Goal: Find contact information: Find contact information

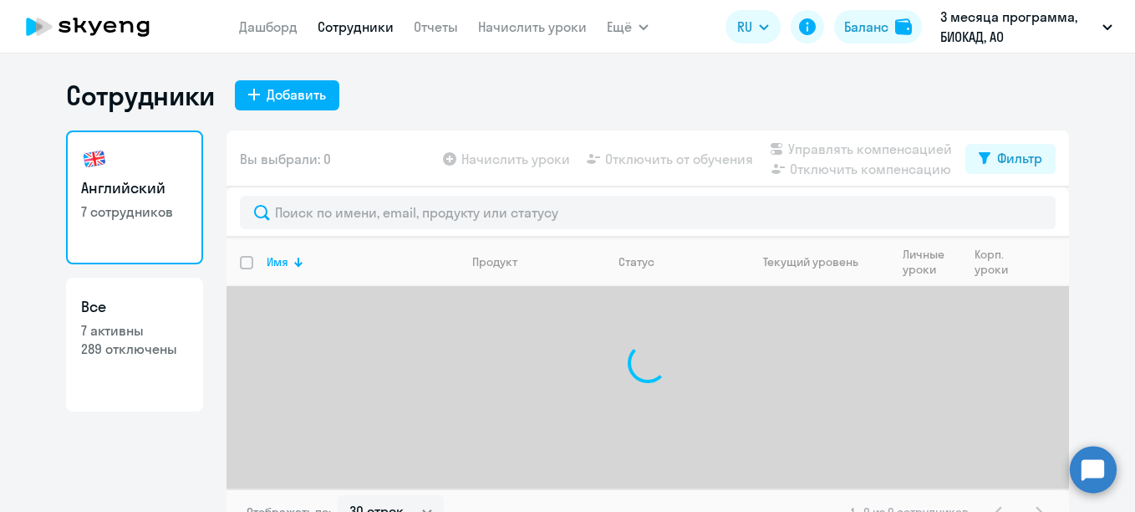
select select "30"
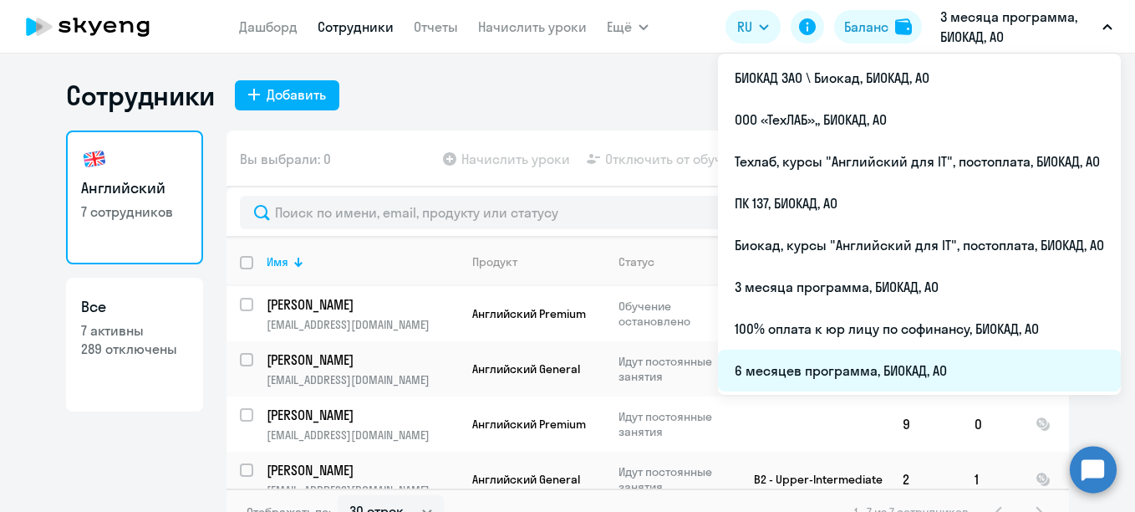
click at [778, 372] on li "6 месяцев программа, БИОКАД, АО" at bounding box center [919, 370] width 403 height 42
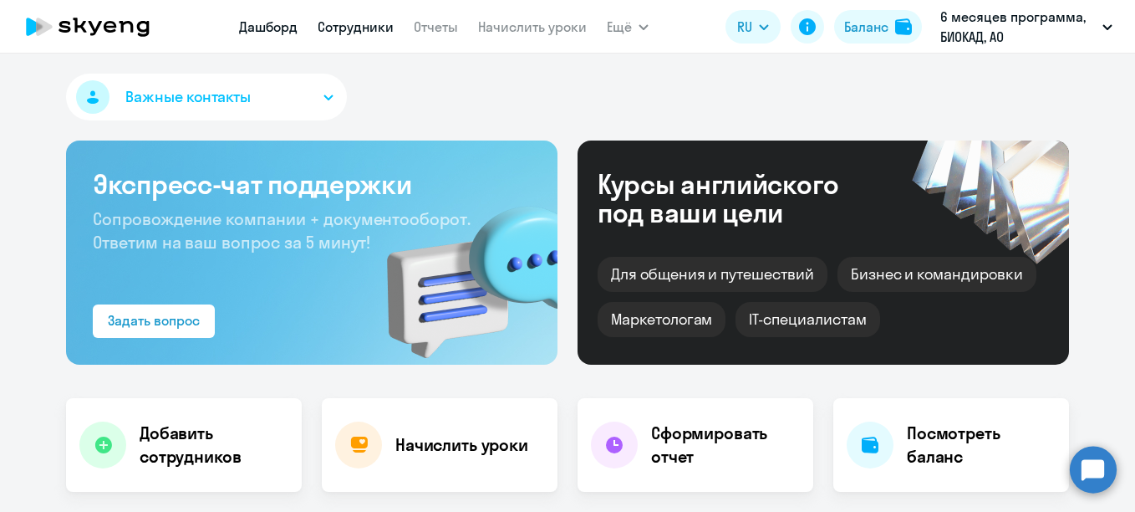
click at [379, 21] on link "Сотрудники" at bounding box center [356, 26] width 76 height 17
select select "30"
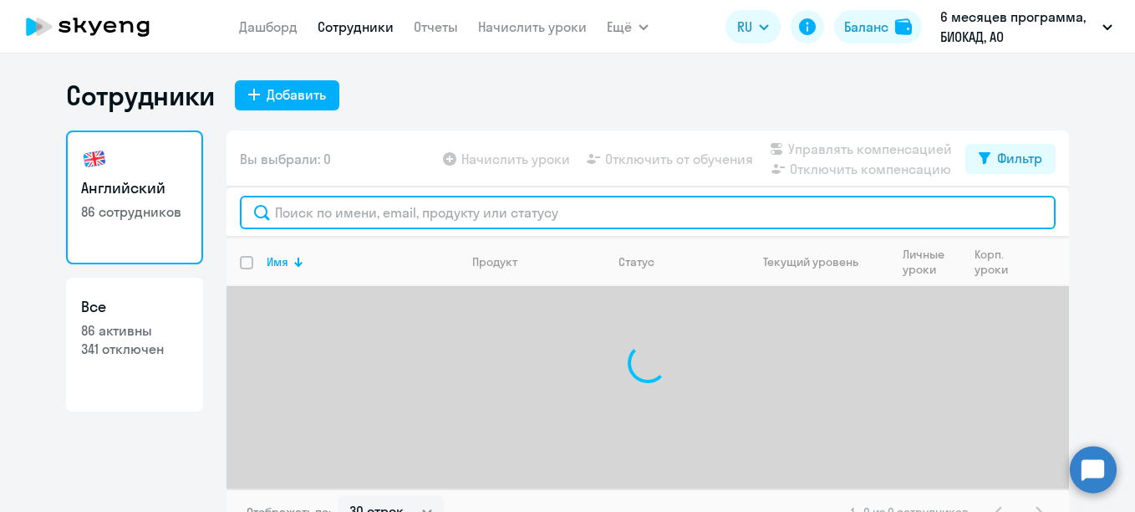
click at [376, 212] on input "text" at bounding box center [648, 212] width 816 height 33
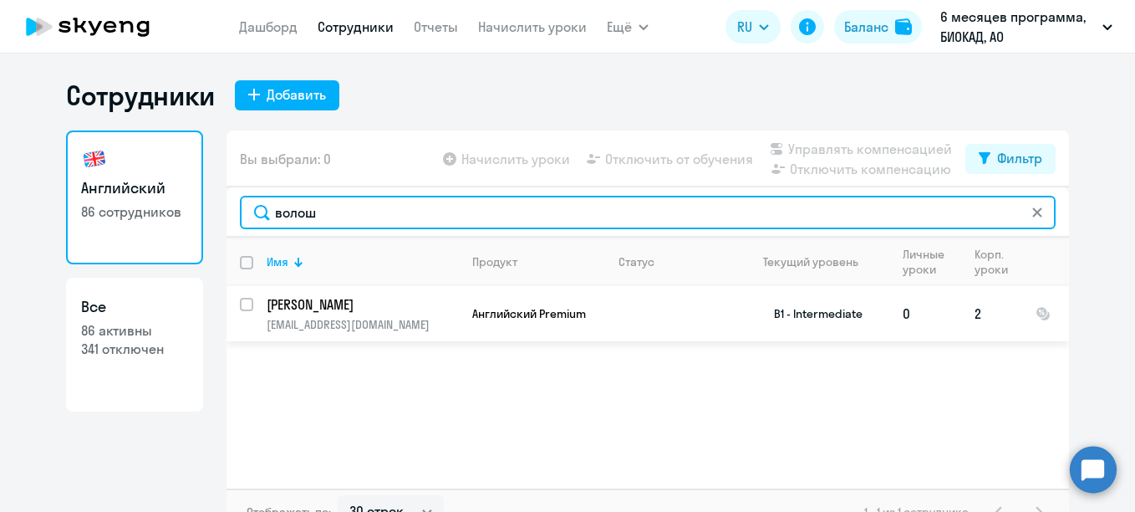
type input "волош"
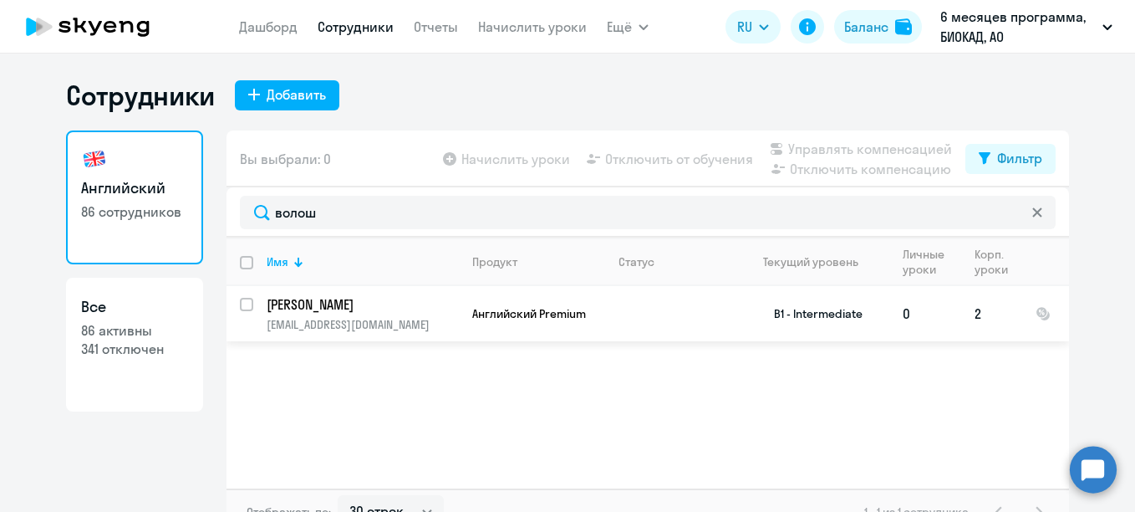
click at [242, 302] on input "select row 1501491" at bounding box center [256, 314] width 33 height 33
checkbox input "true"
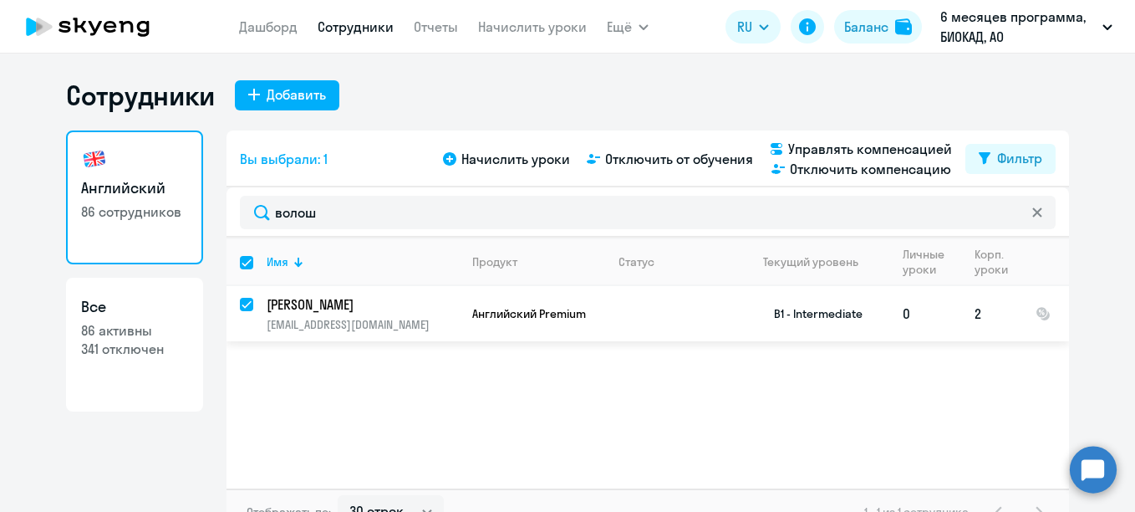
click at [242, 302] on input "deselect row 1501491" at bounding box center [256, 314] width 33 height 33
checkbox input "false"
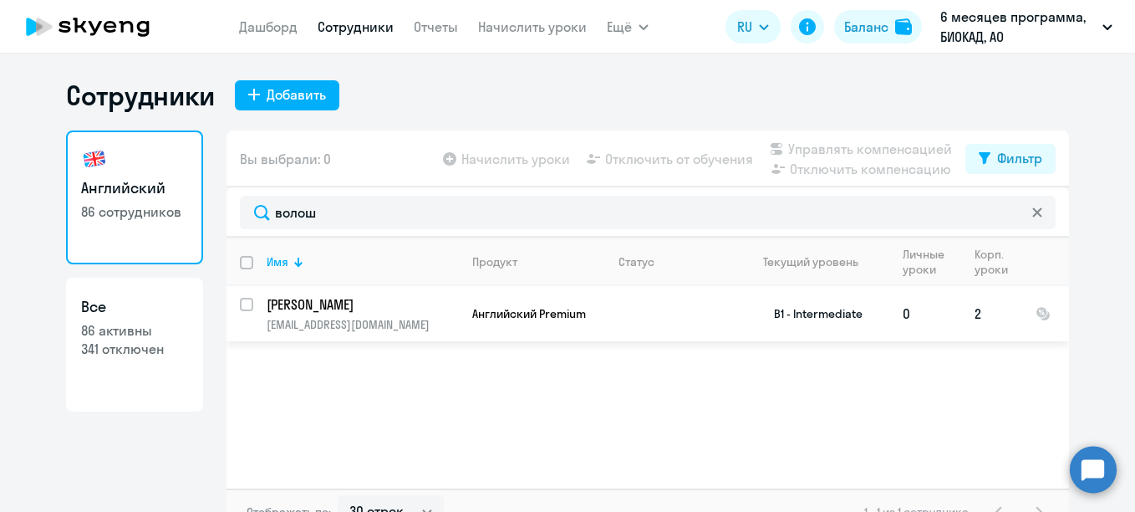
click at [334, 298] on p "[PERSON_NAME]" at bounding box center [361, 304] width 189 height 18
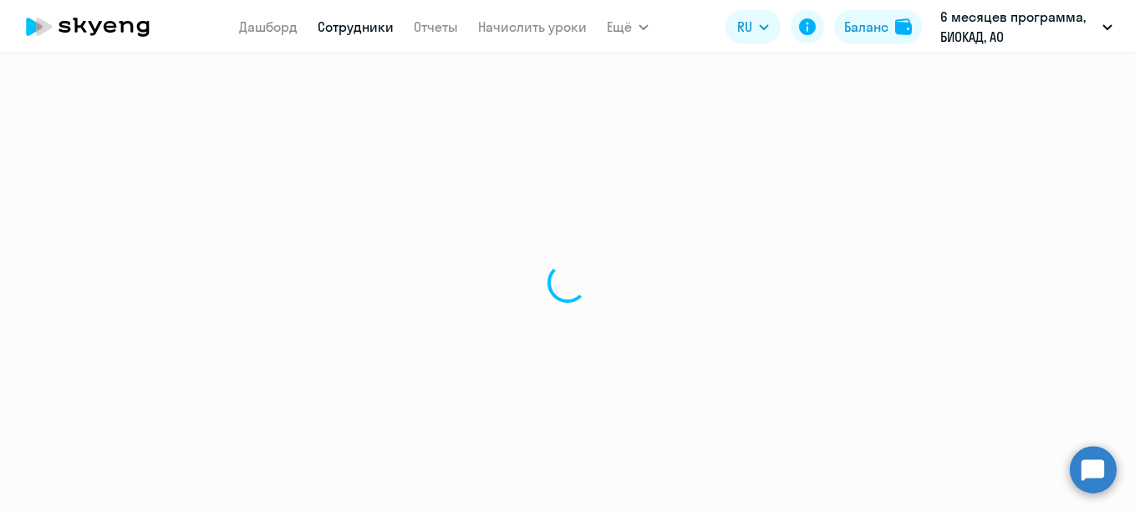
select select "english"
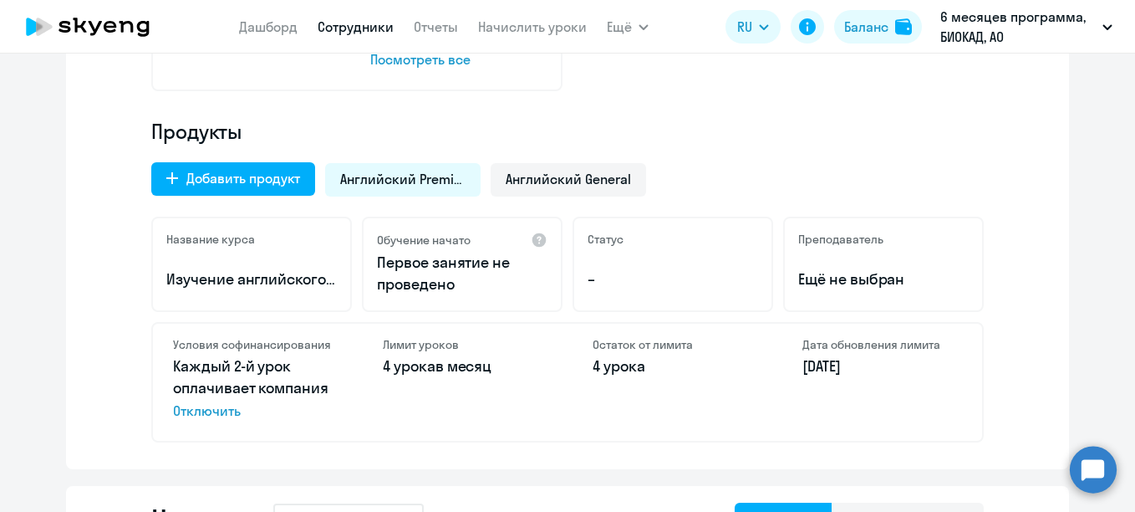
scroll to position [502, 0]
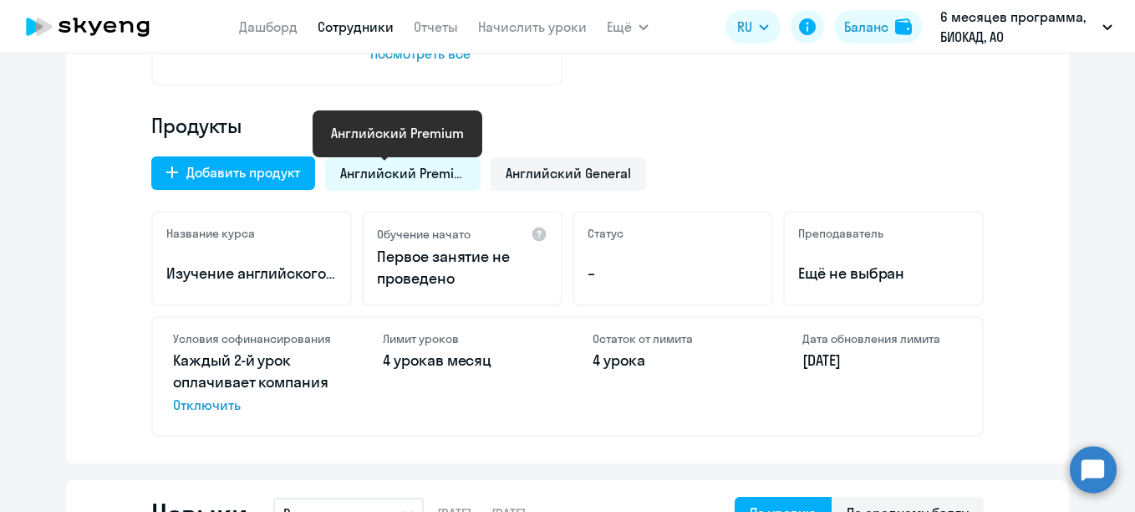
click at [442, 177] on span "Английский Premium" at bounding box center [402, 173] width 125 height 18
click at [591, 178] on span "Английский General" at bounding box center [568, 173] width 125 height 18
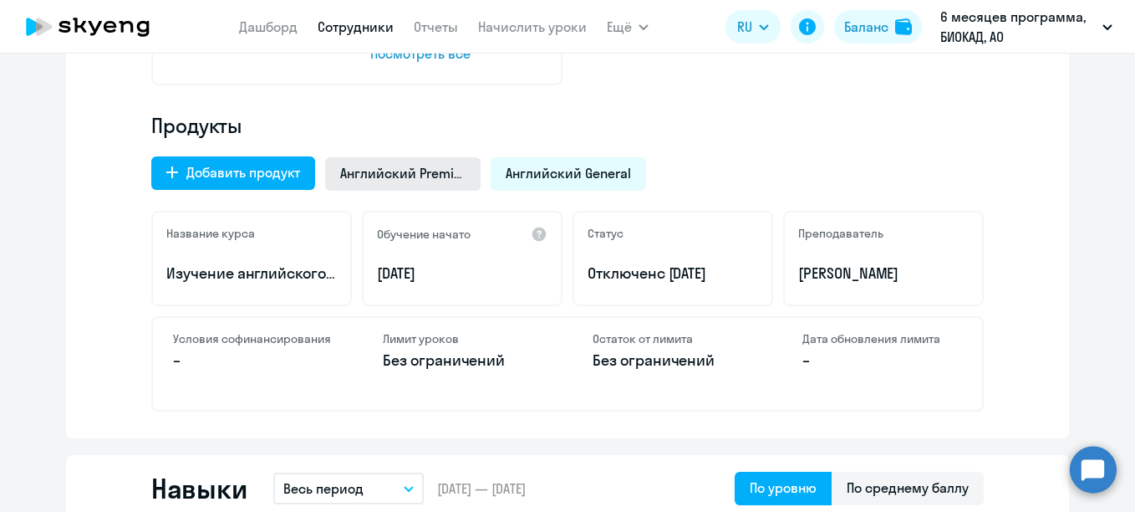
click at [388, 174] on span "Английский Premium" at bounding box center [402, 173] width 125 height 18
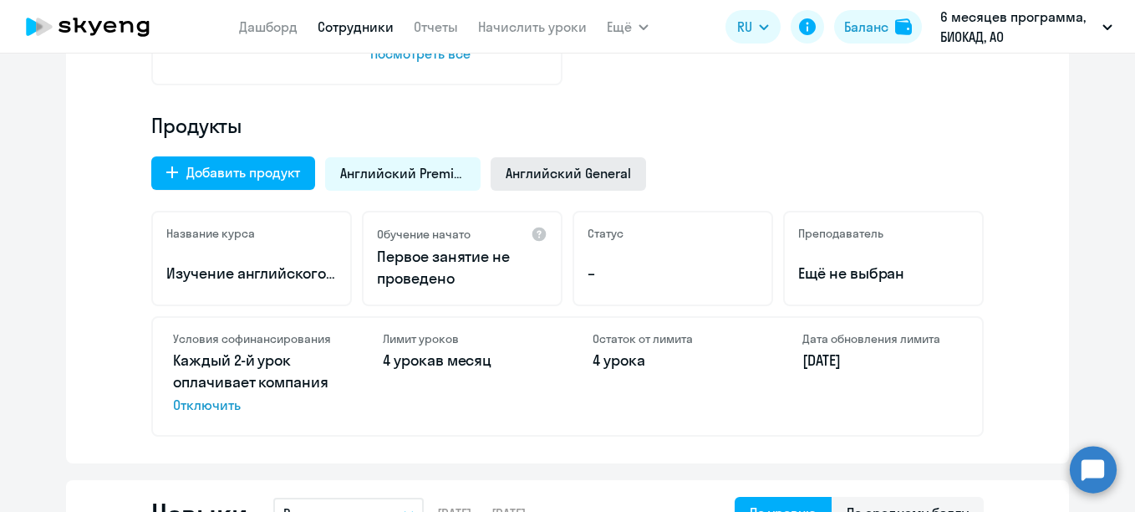
click at [577, 180] on span "Английский General" at bounding box center [568, 173] width 125 height 18
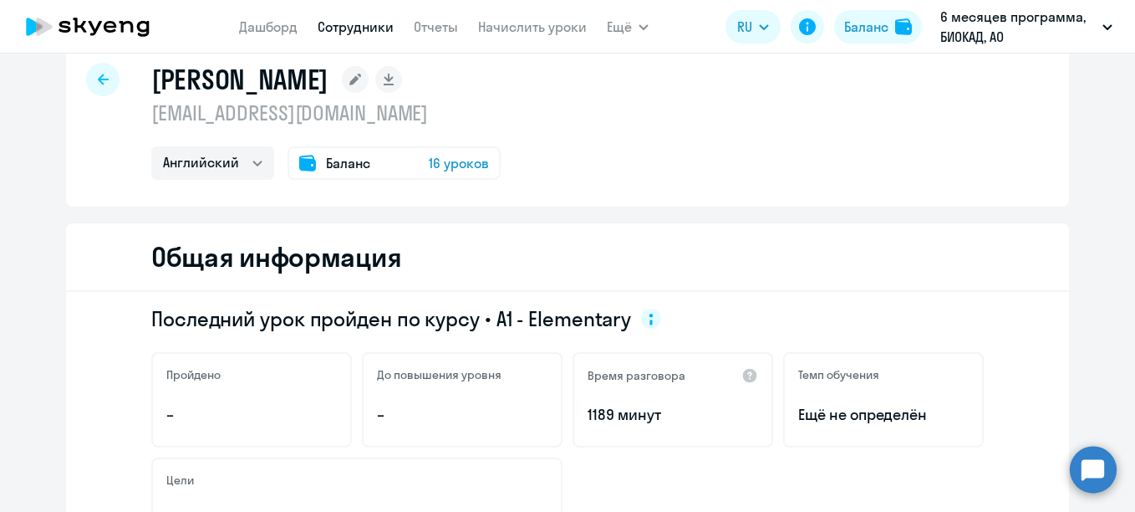
scroll to position [0, 0]
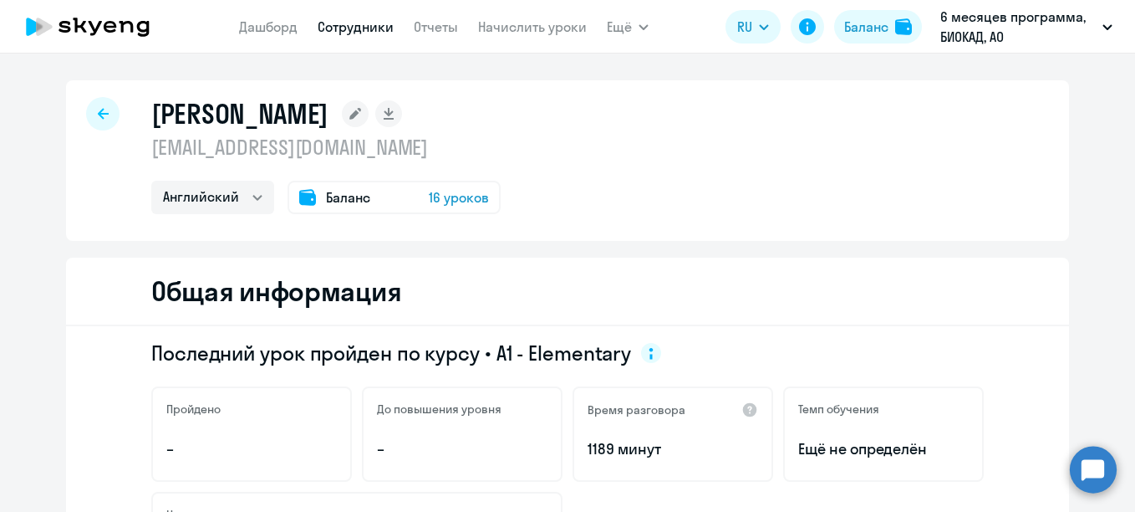
drag, startPoint x: 351, startPoint y: 148, endPoint x: 150, endPoint y: 109, distance: 205.3
click at [151, 109] on div "[PERSON_NAME] [EMAIL_ADDRESS][DOMAIN_NAME] Английский Баланс 16 уроков" at bounding box center [325, 155] width 349 height 117
copy div "[PERSON_NAME] [PERSON_NAME][EMAIL_ADDRESS][DOMAIN_NAME]"
